Goal: Task Accomplishment & Management: Use online tool/utility

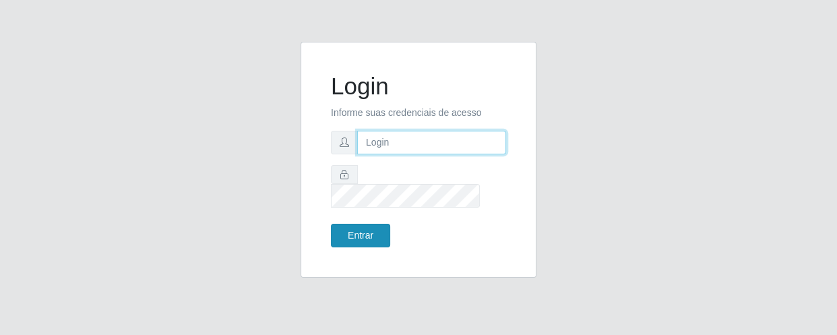
type input "[EMAIL_ADDRESS][DOMAIN_NAME]"
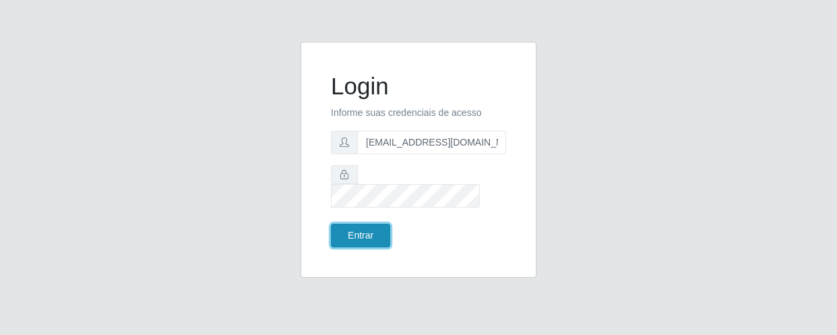
click at [372, 224] on button "Entrar" at bounding box center [360, 236] width 59 height 24
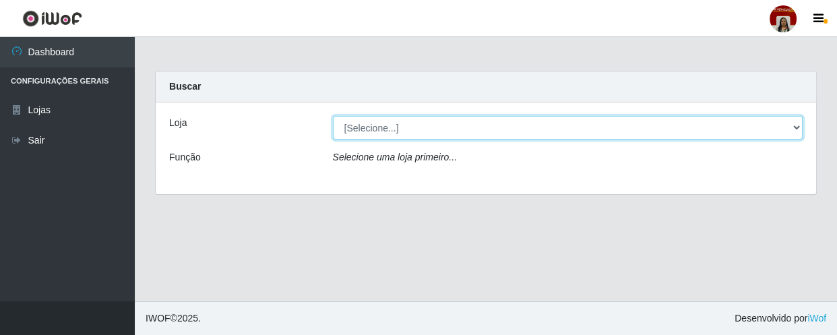
click at [376, 127] on select "[Selecione...] Mar Vermelho - Loja 04" at bounding box center [568, 128] width 471 height 24
select select "251"
click at [333, 116] on select "[Selecione...] Mar Vermelho - Loja 04" at bounding box center [568, 128] width 471 height 24
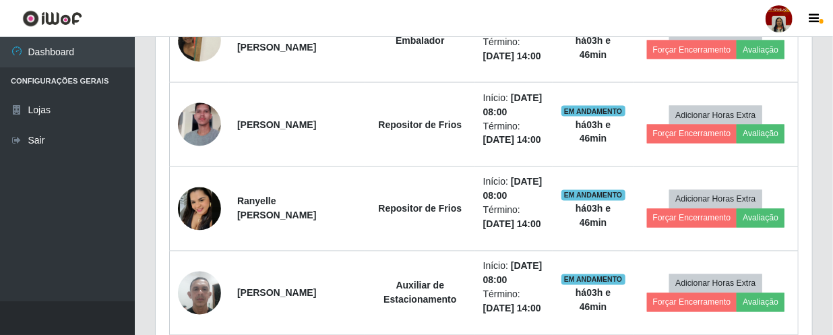
scroll to position [1042, 0]
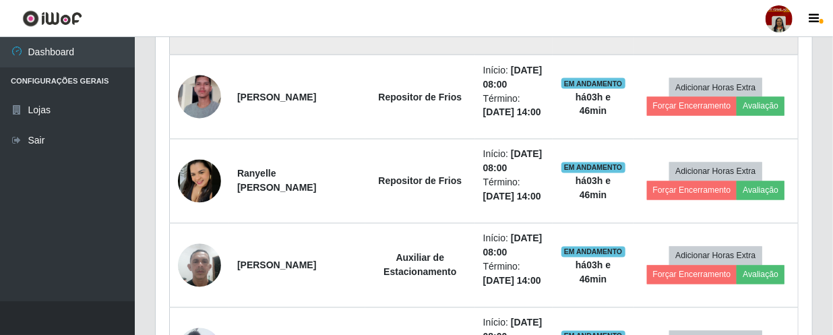
click at [760, 32] on button "Avaliação" at bounding box center [761, 22] width 48 height 19
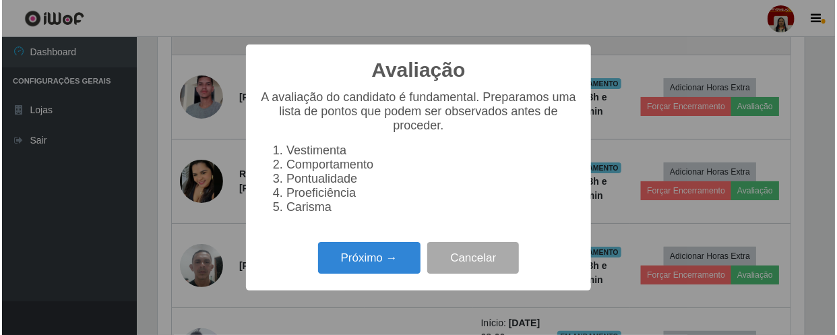
scroll to position [280, 651]
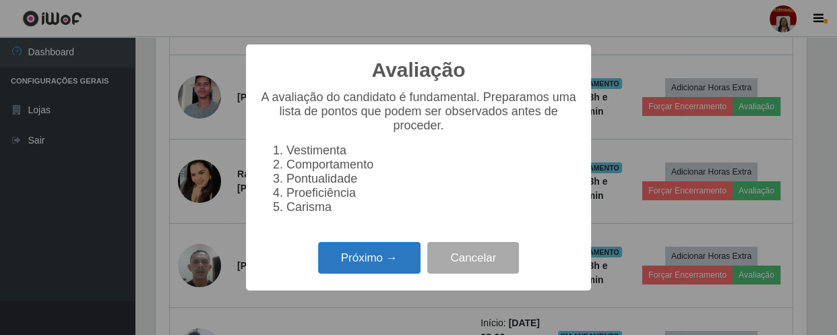
click at [383, 256] on button "Próximo →" at bounding box center [369, 258] width 102 height 32
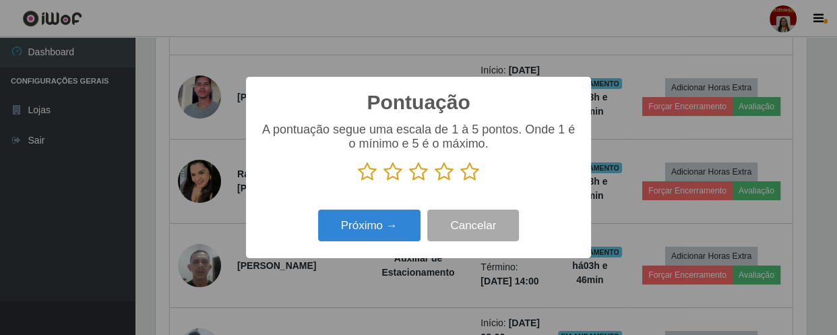
click at [469, 177] on icon at bounding box center [470, 172] width 19 height 20
click at [461, 182] on input "radio" at bounding box center [461, 182] width 0 height 0
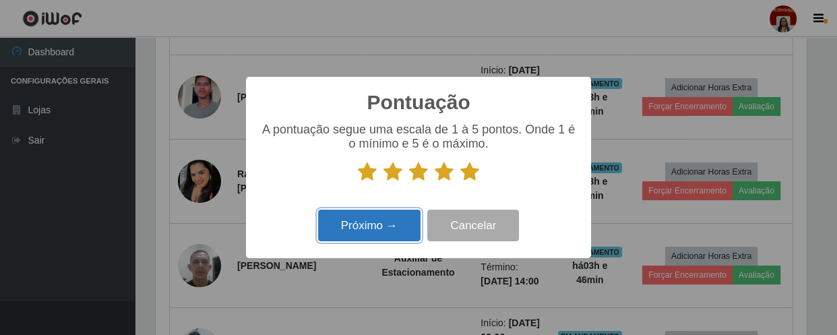
click at [407, 225] on button "Próximo →" at bounding box center [369, 226] width 102 height 32
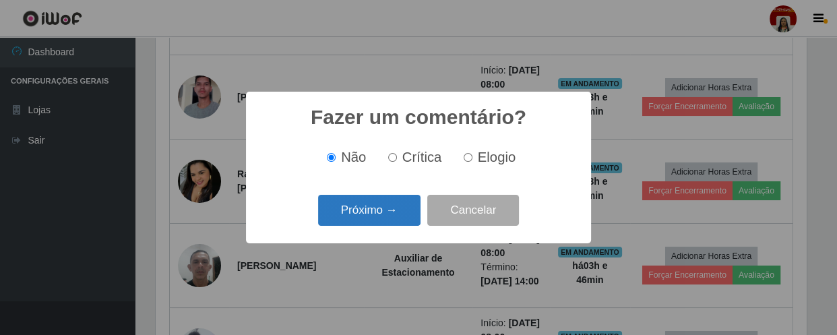
click at [405, 211] on button "Próximo →" at bounding box center [369, 211] width 102 height 32
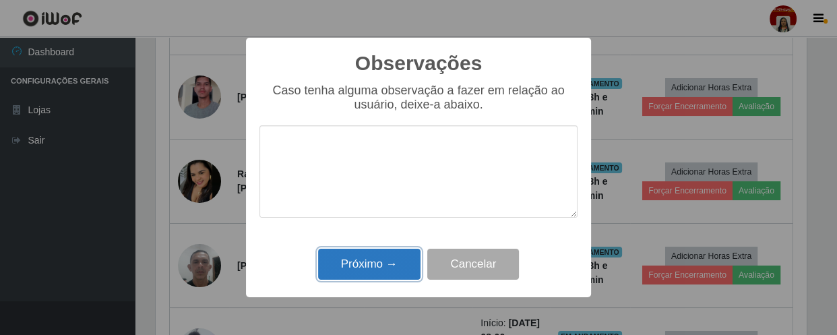
click at [391, 262] on button "Próximo →" at bounding box center [369, 265] width 102 height 32
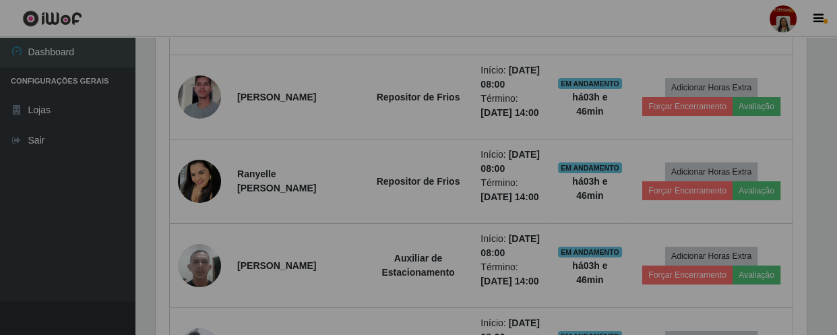
scroll to position [280, 657]
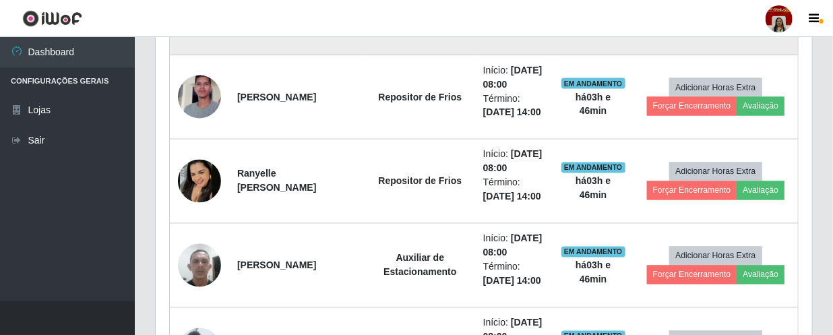
click at [659, 32] on button "Forçar Encerramento" at bounding box center [692, 22] width 90 height 19
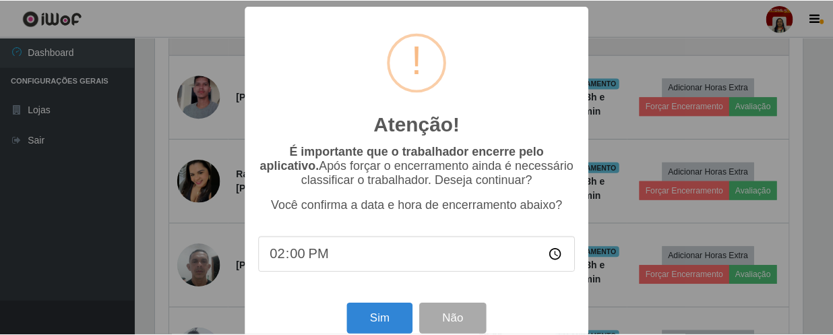
scroll to position [280, 651]
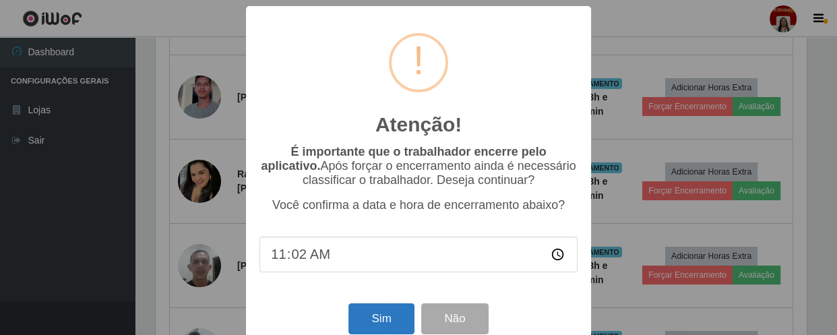
type input "11:20"
click at [387, 320] on button "Sim" at bounding box center [381, 319] width 65 height 32
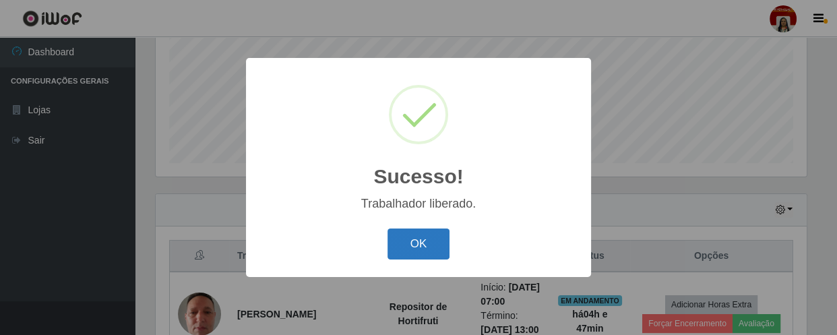
click at [432, 244] on button "OK" at bounding box center [419, 245] width 63 height 32
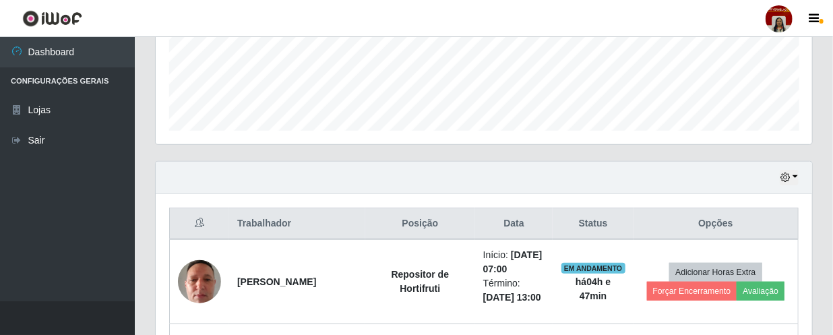
scroll to position [380, 0]
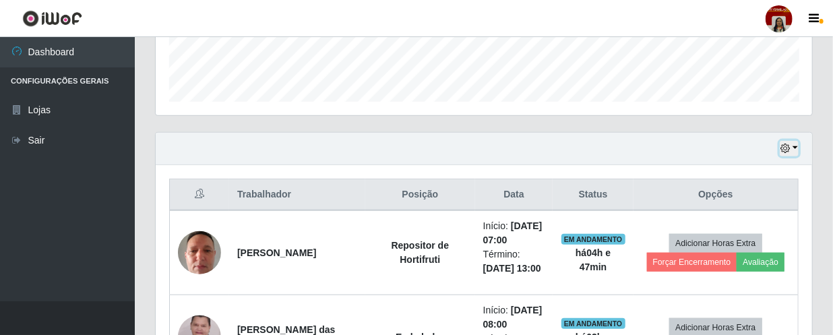
click at [788, 150] on icon "button" at bounding box center [785, 148] width 9 height 9
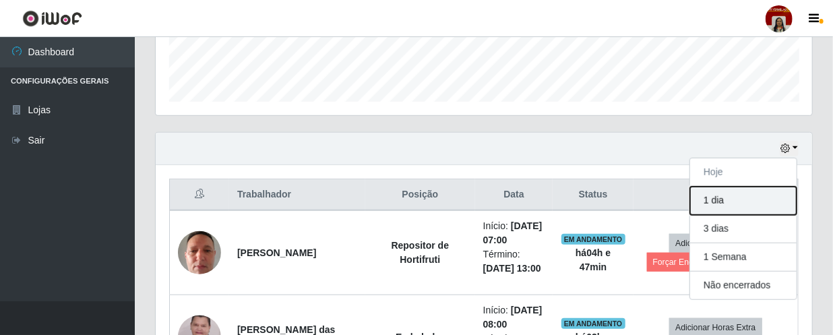
click at [730, 200] on button "1 dia" at bounding box center [743, 201] width 107 height 28
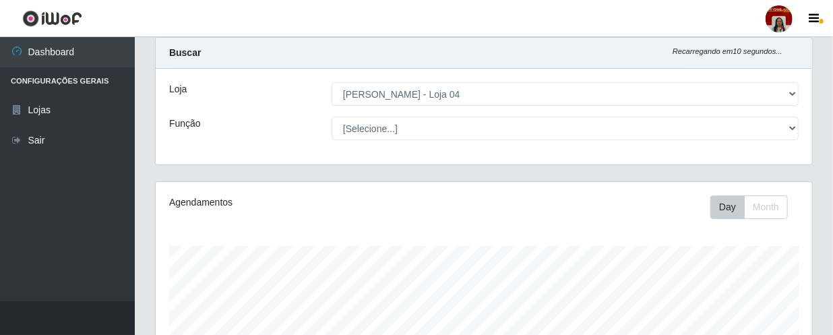
scroll to position [13, 0]
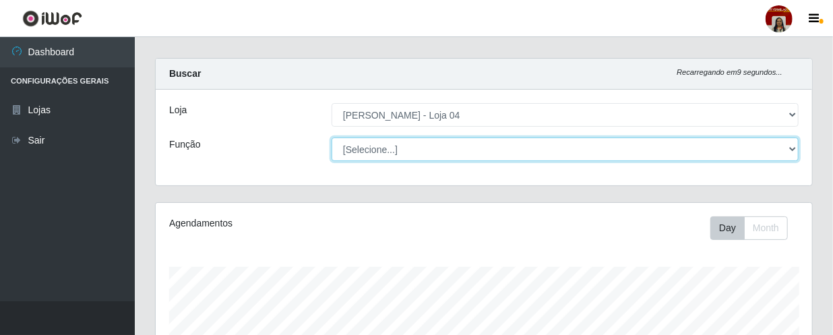
click at [390, 146] on select "[Selecione...] ASG ASG + ASG ++ Auxiliar de Depósito Auxiliar de Depósito + Aux…" at bounding box center [565, 150] width 467 height 24
select select "22"
click at [332, 138] on select "[Selecione...] ASG ASG + ASG ++ Auxiliar de Depósito Auxiliar de Depósito + Aux…" at bounding box center [565, 150] width 467 height 24
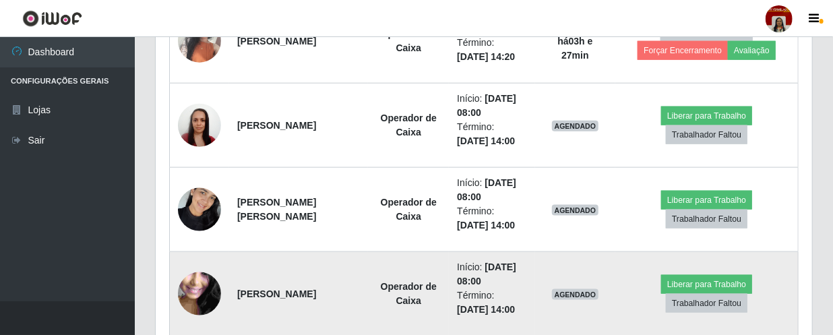
scroll to position [671, 0]
